Goal: Find specific page/section: Find specific page/section

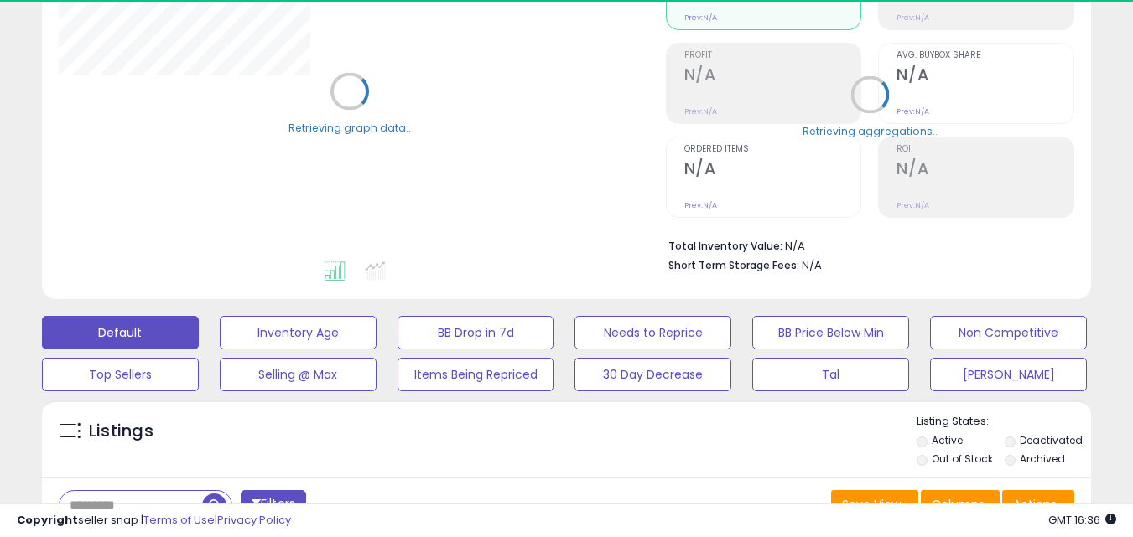
scroll to position [419, 0]
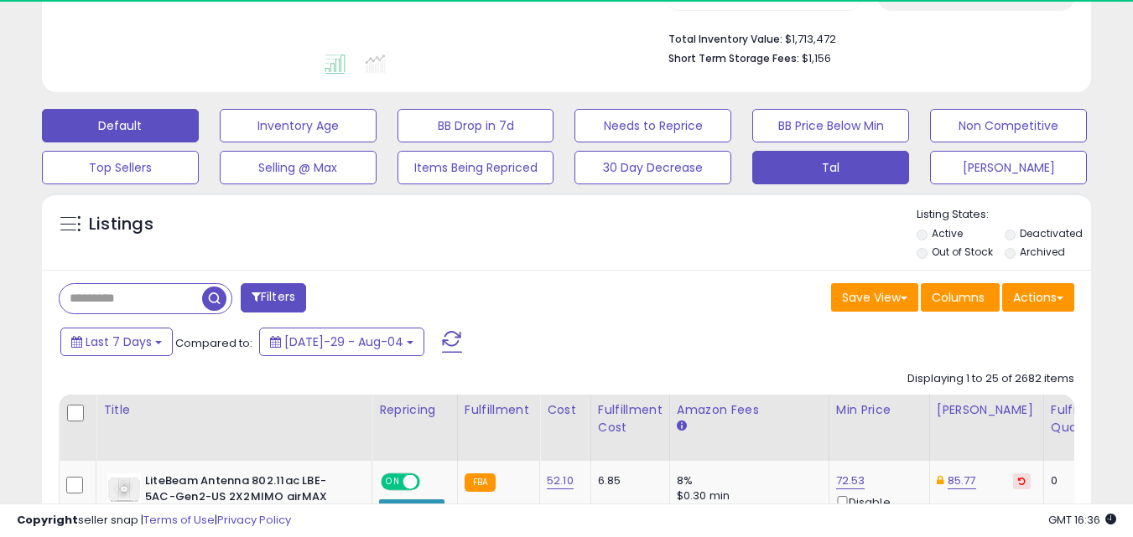
click at [376, 143] on button "Tal" at bounding box center [298, 126] width 157 height 34
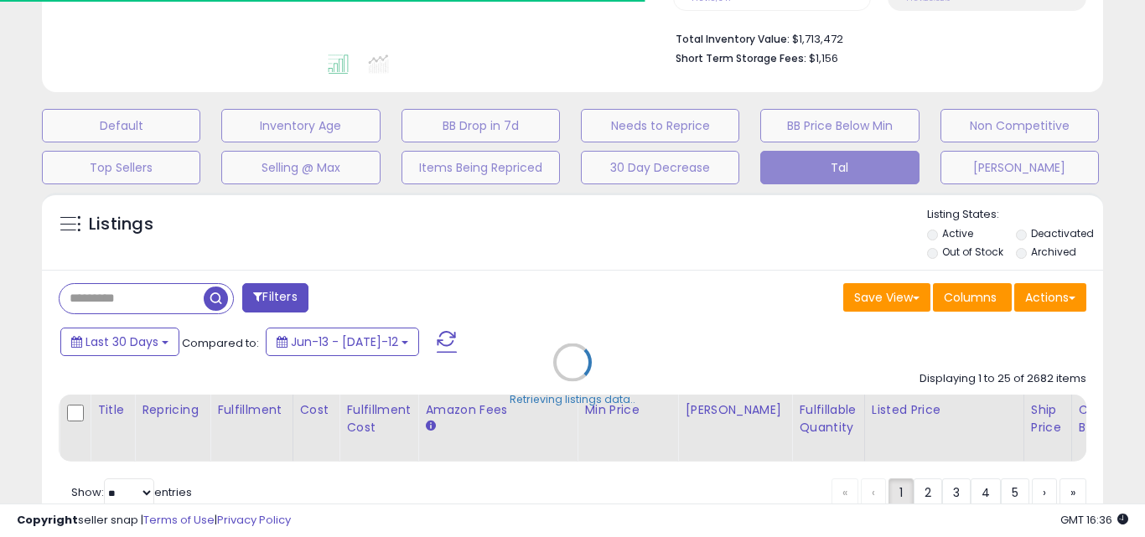
click at [122, 303] on div "Retrieving listings data.." at bounding box center [572, 374] width 1086 height 381
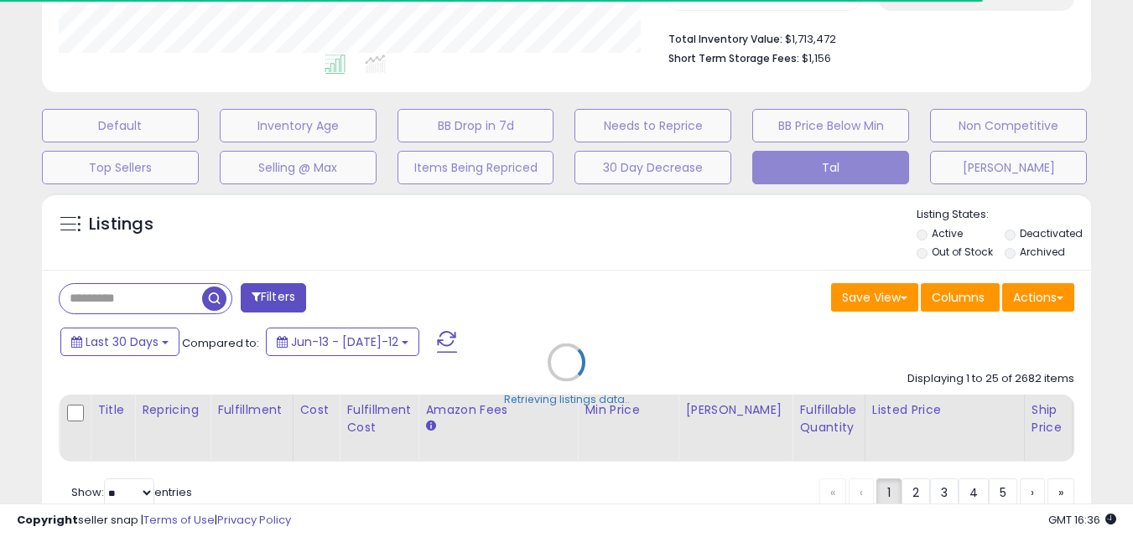
scroll to position [344, 607]
click at [127, 300] on div "Retrieving listings data.." at bounding box center [566, 374] width 1074 height 381
click at [127, 298] on div "Retrieving listings data.." at bounding box center [566, 374] width 1074 height 381
click at [151, 339] on div "Retrieving listings data.." at bounding box center [566, 374] width 1074 height 381
click at [167, 298] on div "Retrieving listings data.." at bounding box center [566, 374] width 1074 height 381
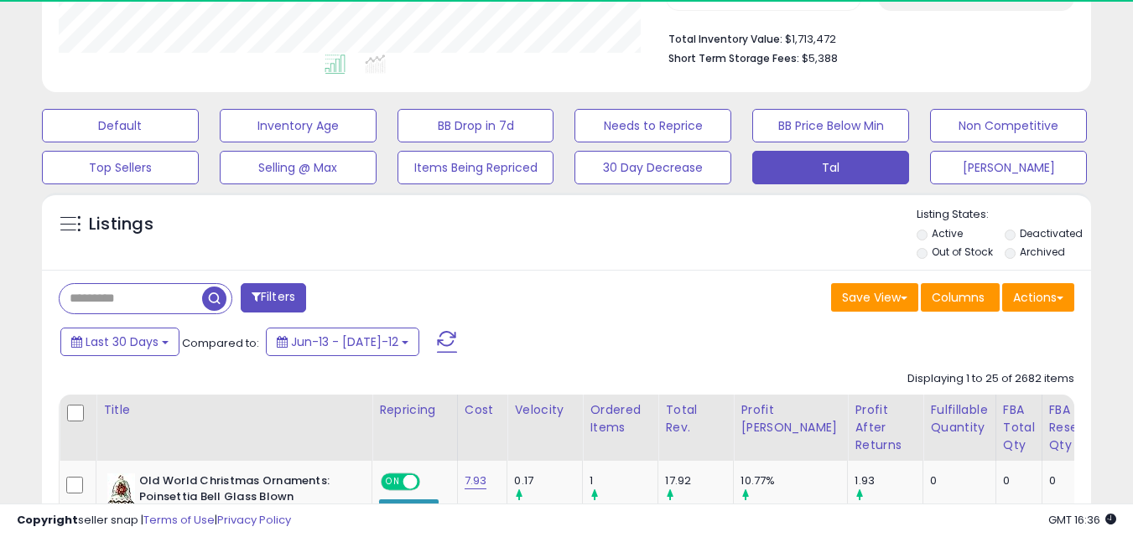
click at [167, 298] on input "text" at bounding box center [131, 298] width 143 height 29
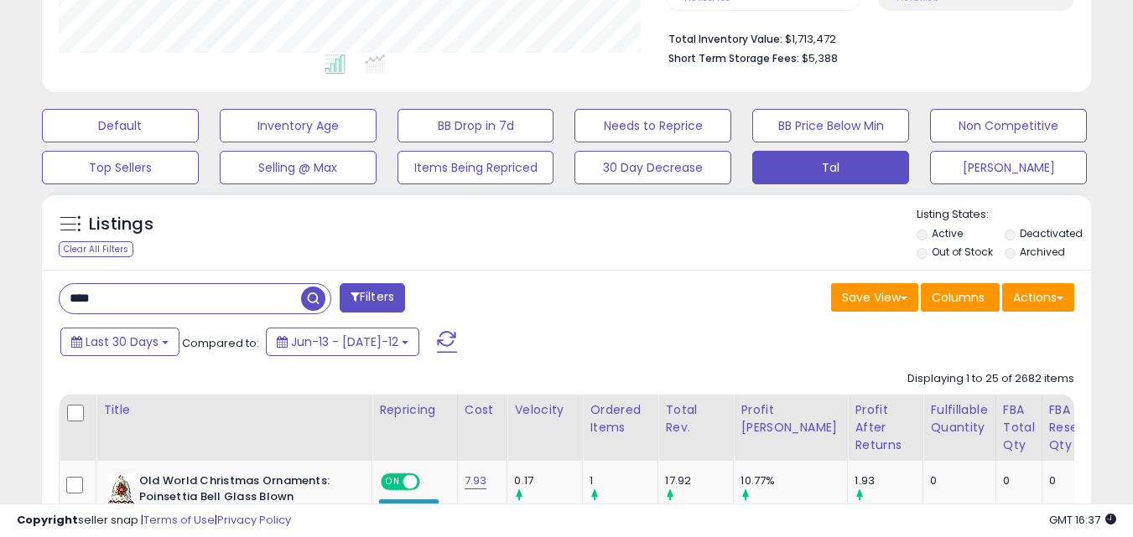
type input "**********"
click at [314, 298] on span "button" at bounding box center [313, 299] width 24 height 24
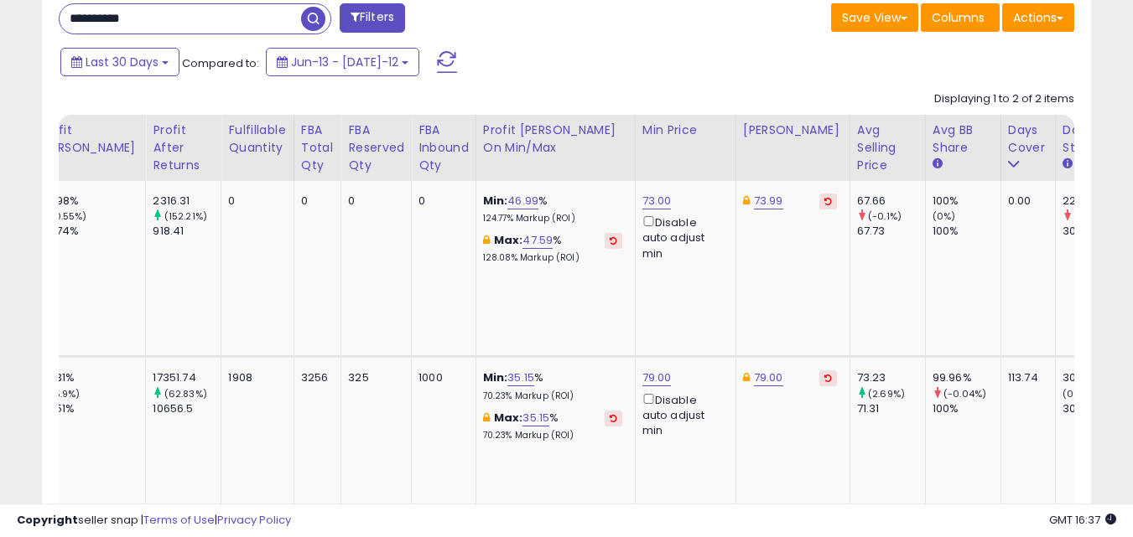
scroll to position [0, 0]
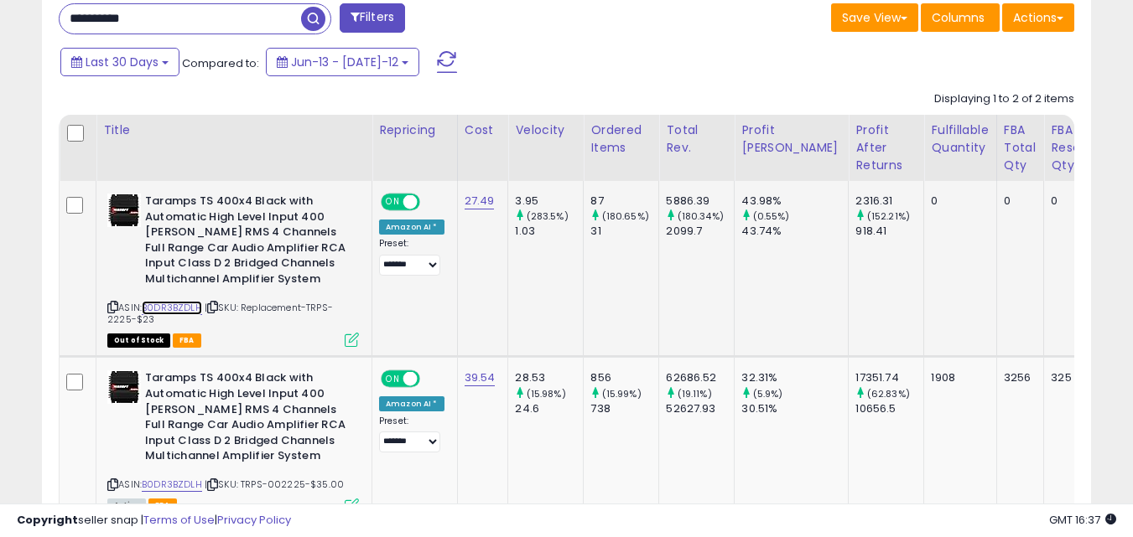
click at [173, 306] on link "B0DR3BZDLH" at bounding box center [172, 308] width 60 height 14
